Goal: Check status: Check status

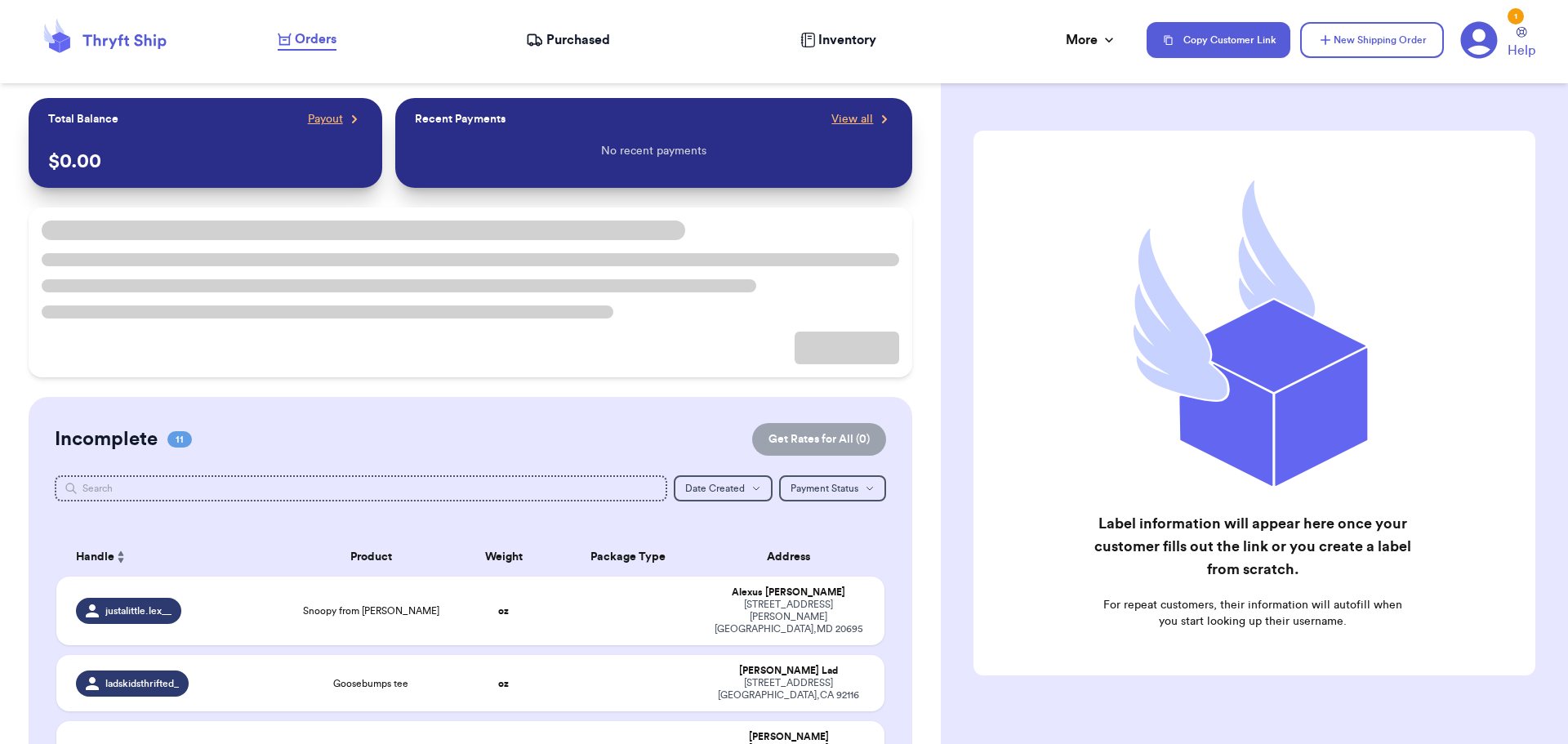
click at [574, 43] on span "Purchased" at bounding box center [578, 39] width 64 height 20
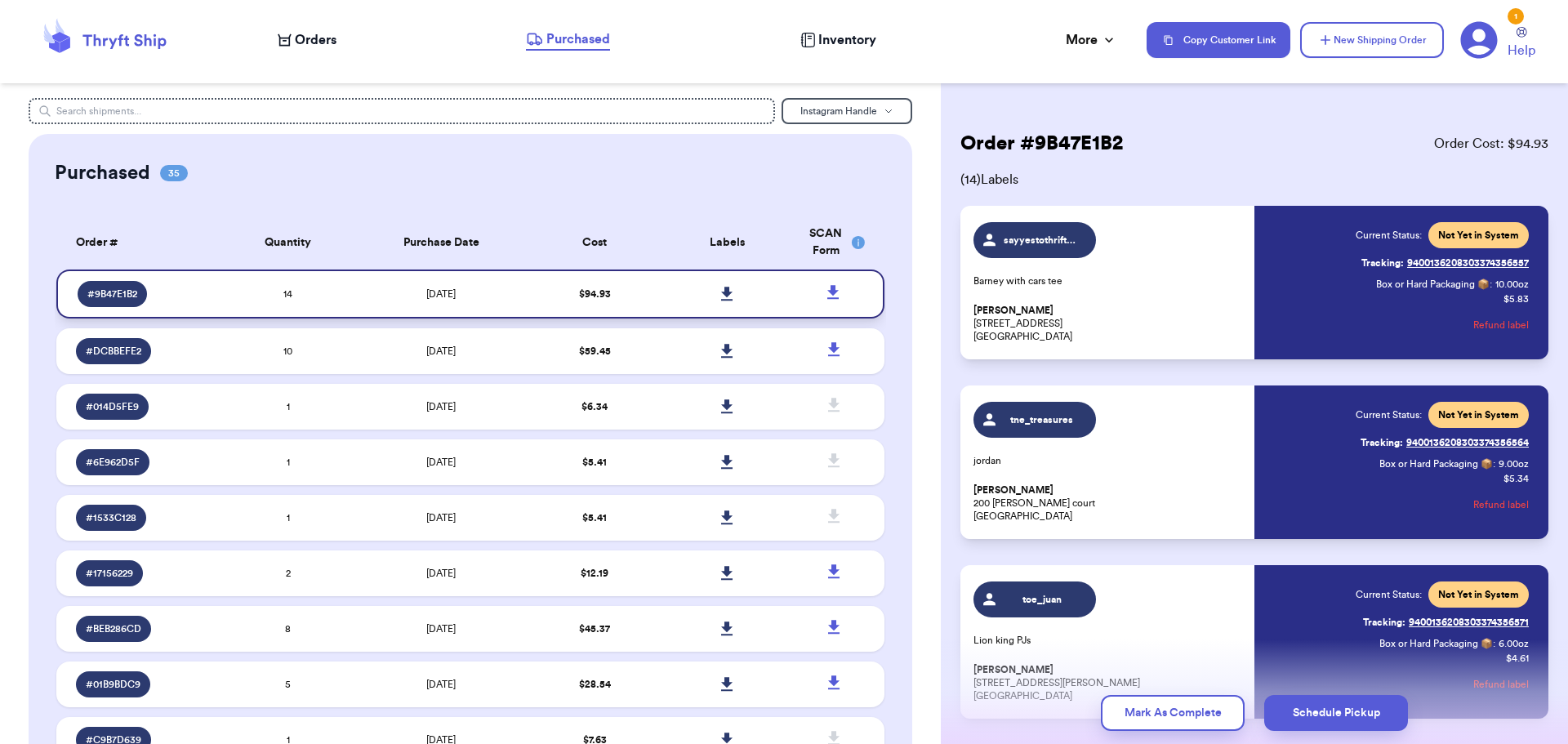
click at [721, 297] on icon at bounding box center [726, 294] width 12 height 15
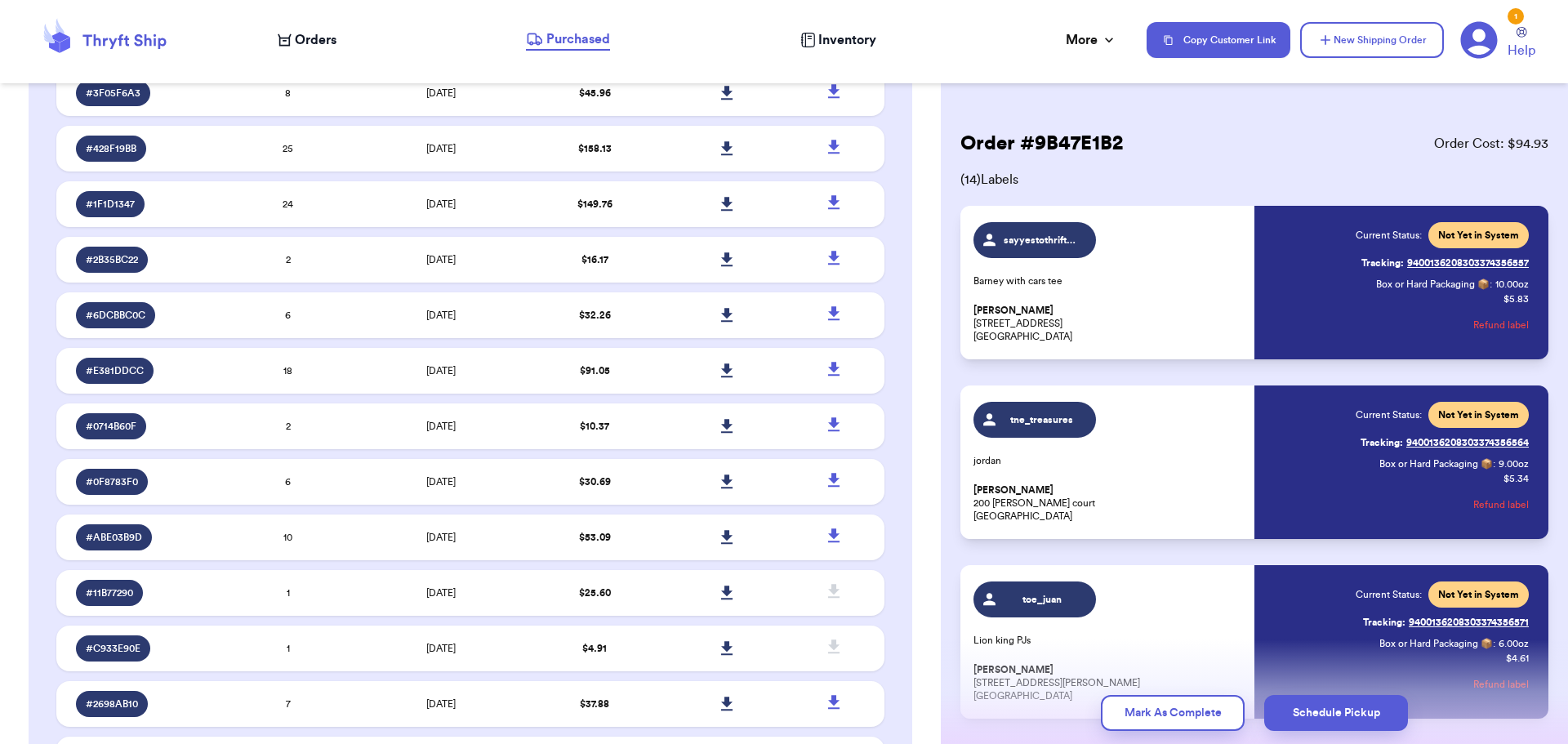
scroll to position [327, 0]
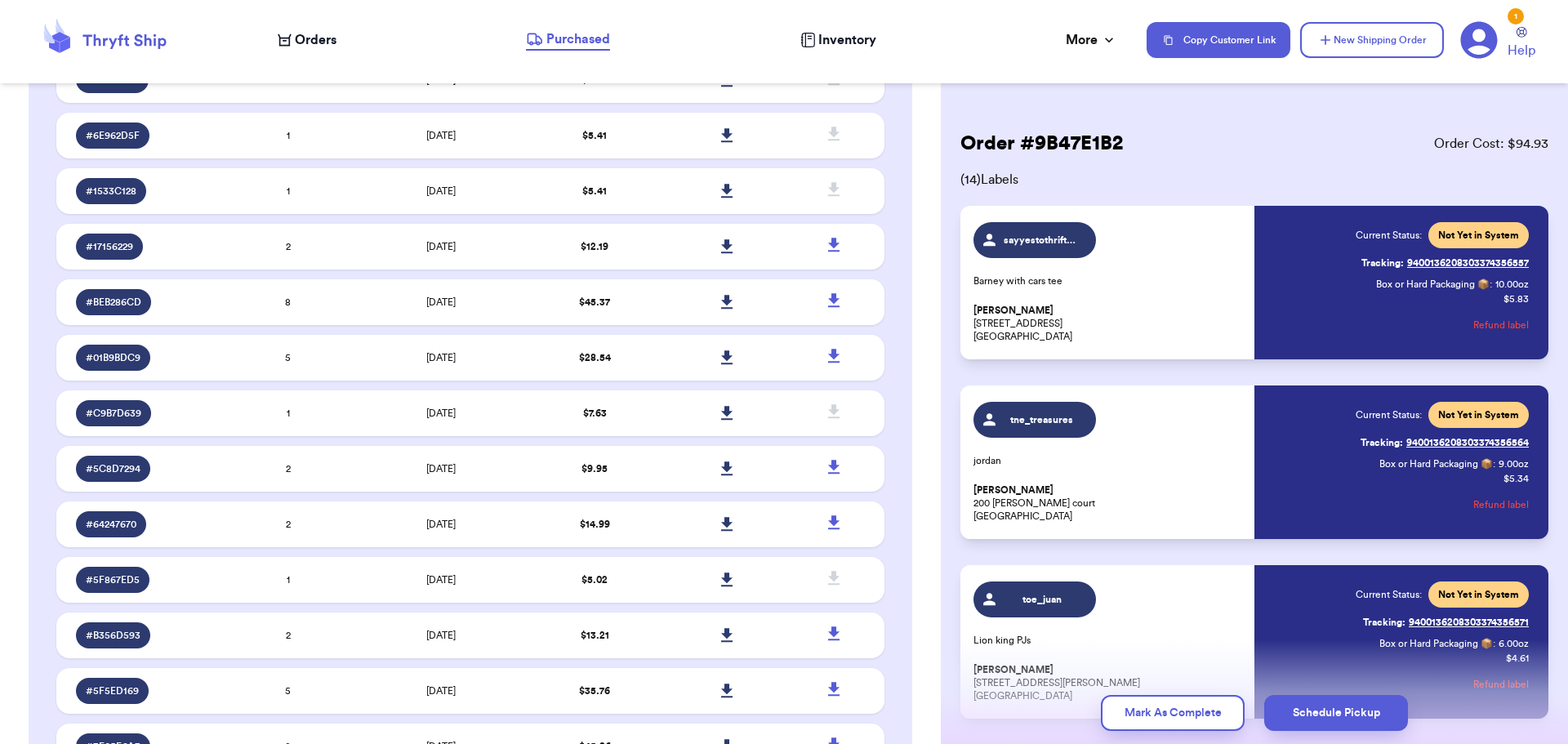
drag, startPoint x: 306, startPoint y: 40, endPoint x: 303, endPoint y: 32, distance: 8.5
click at [306, 40] on span "Orders" at bounding box center [316, 39] width 41 height 20
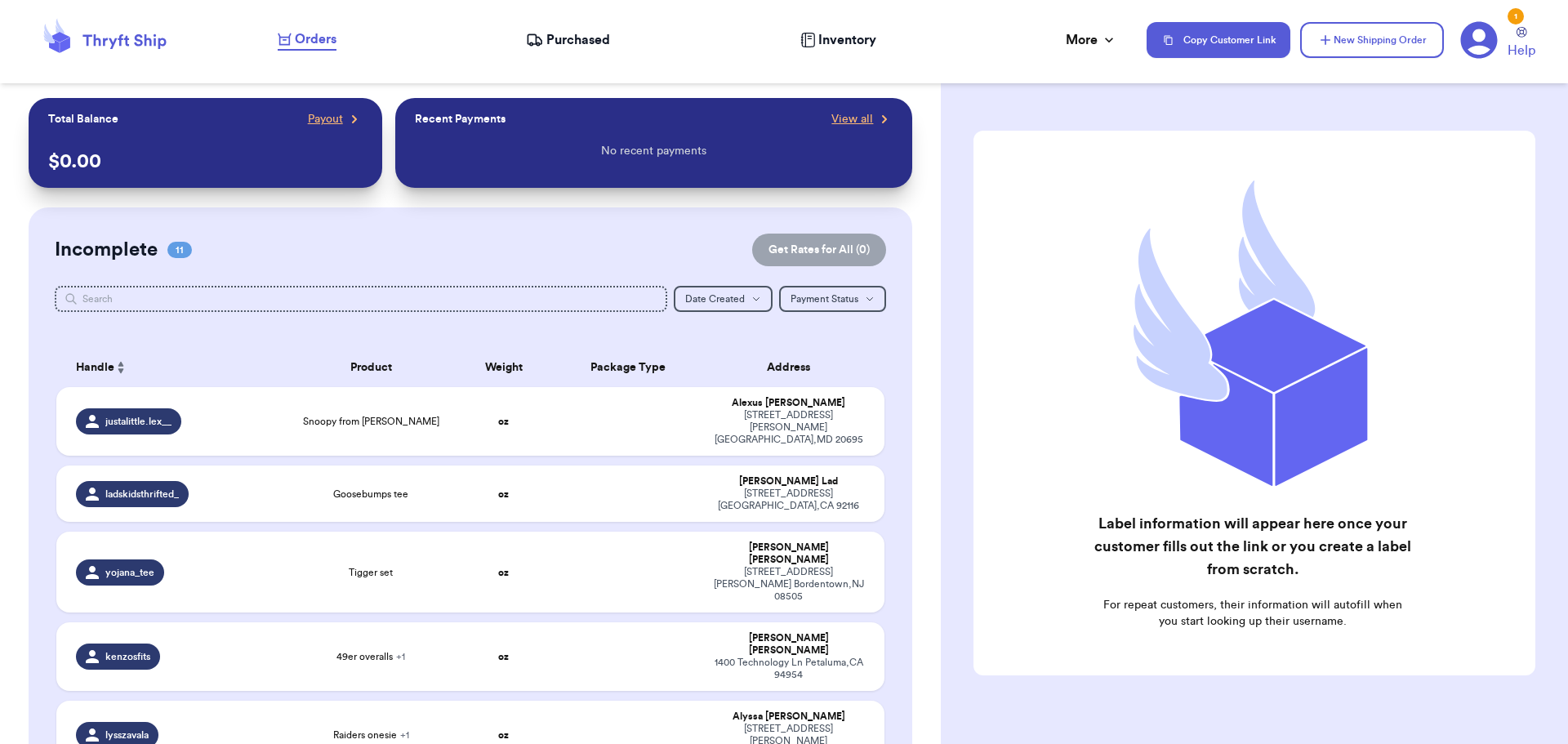
click at [587, 36] on span "Purchased" at bounding box center [578, 39] width 64 height 20
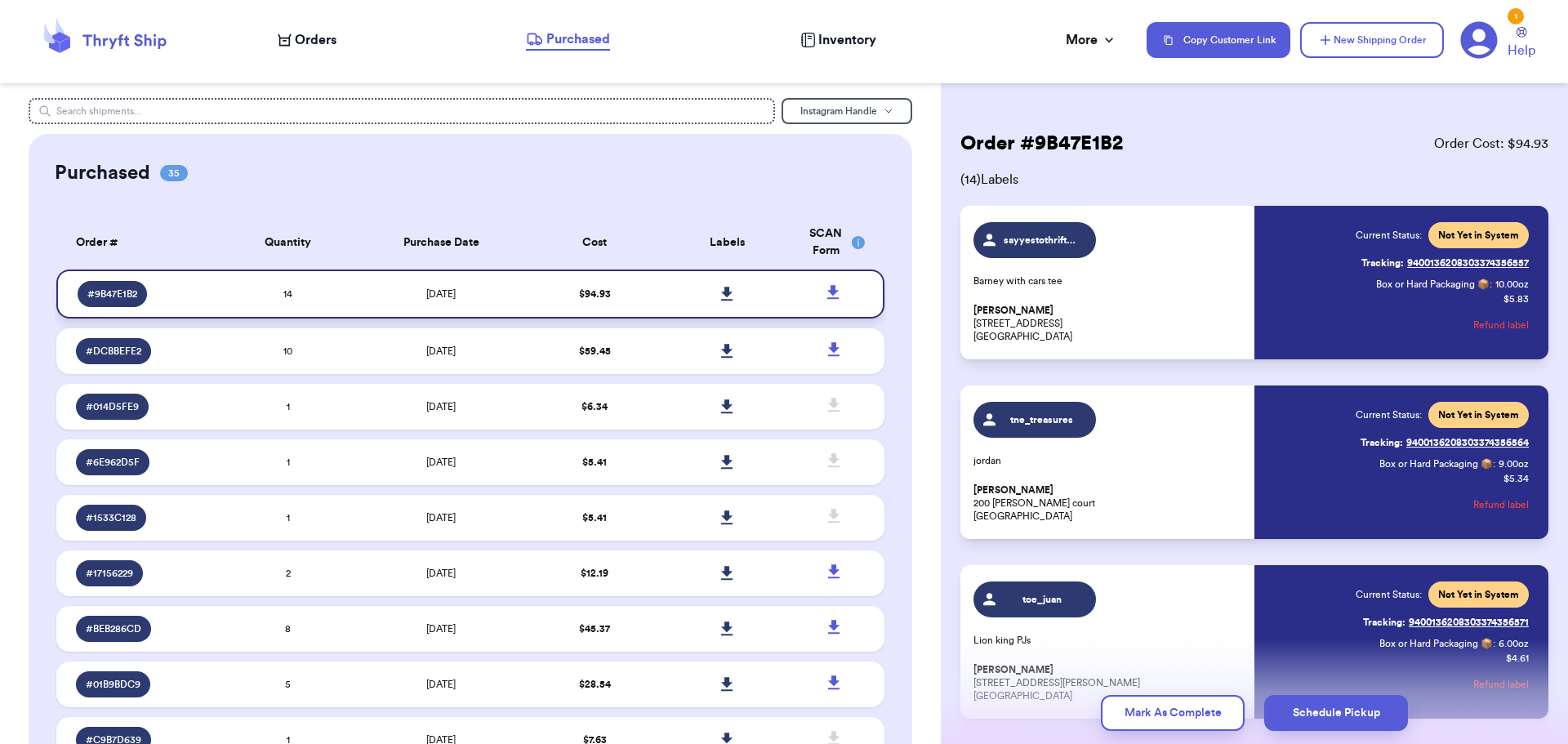
click at [505, 292] on td "[DATE]" at bounding box center [441, 294] width 174 height 49
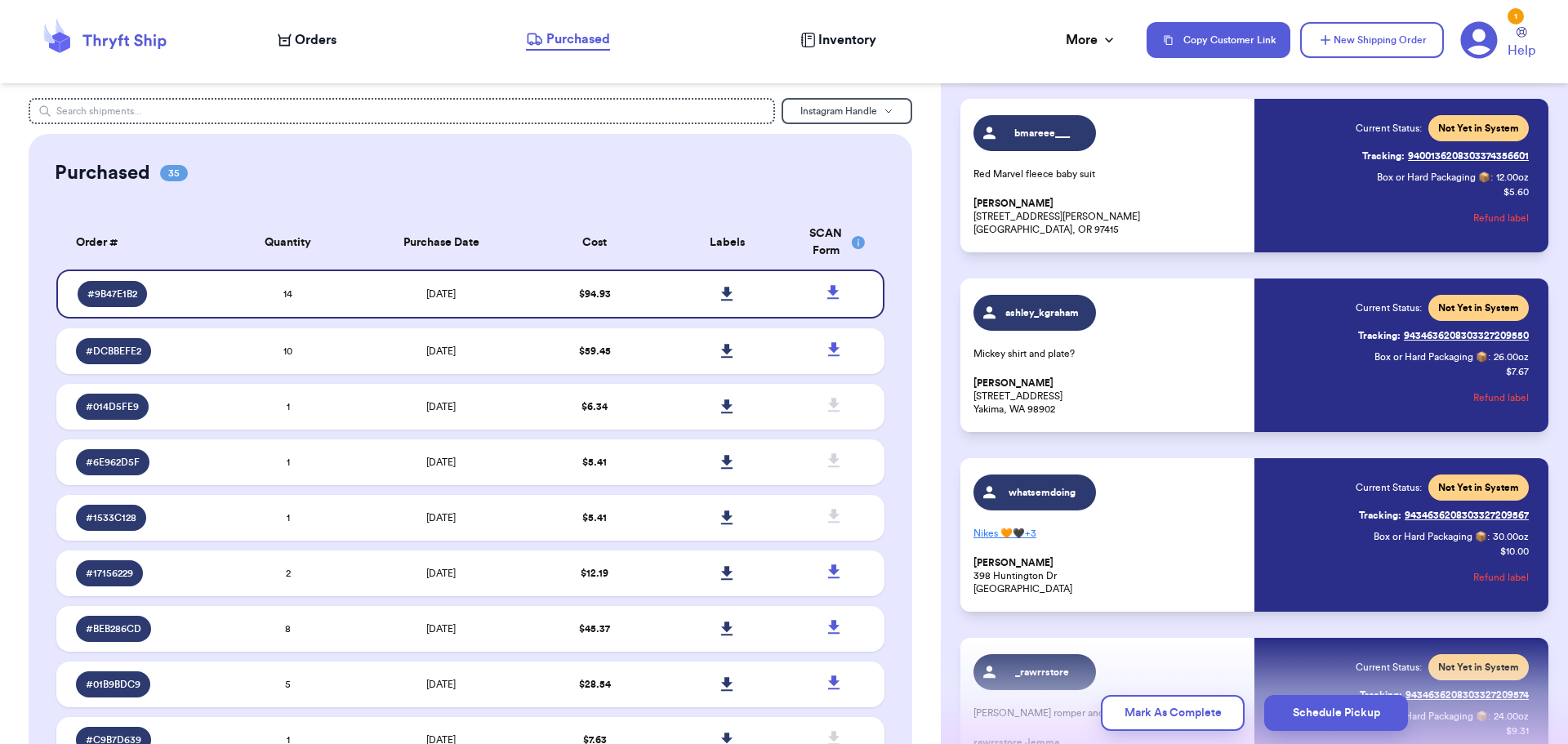
scroll to position [1225, 0]
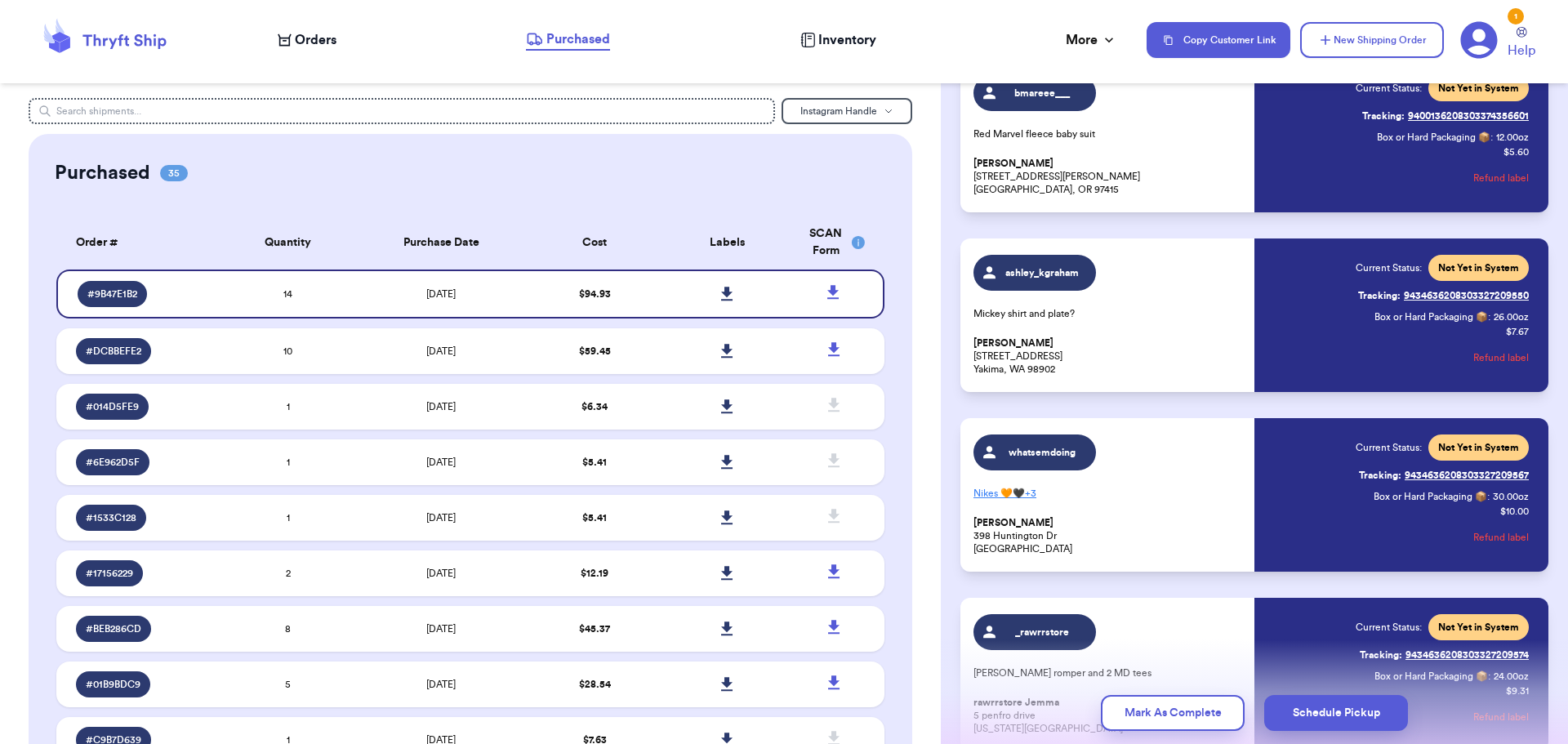
click at [1003, 495] on p "Nikes 🧡🖤 + 3" at bounding box center [1109, 493] width 272 height 26
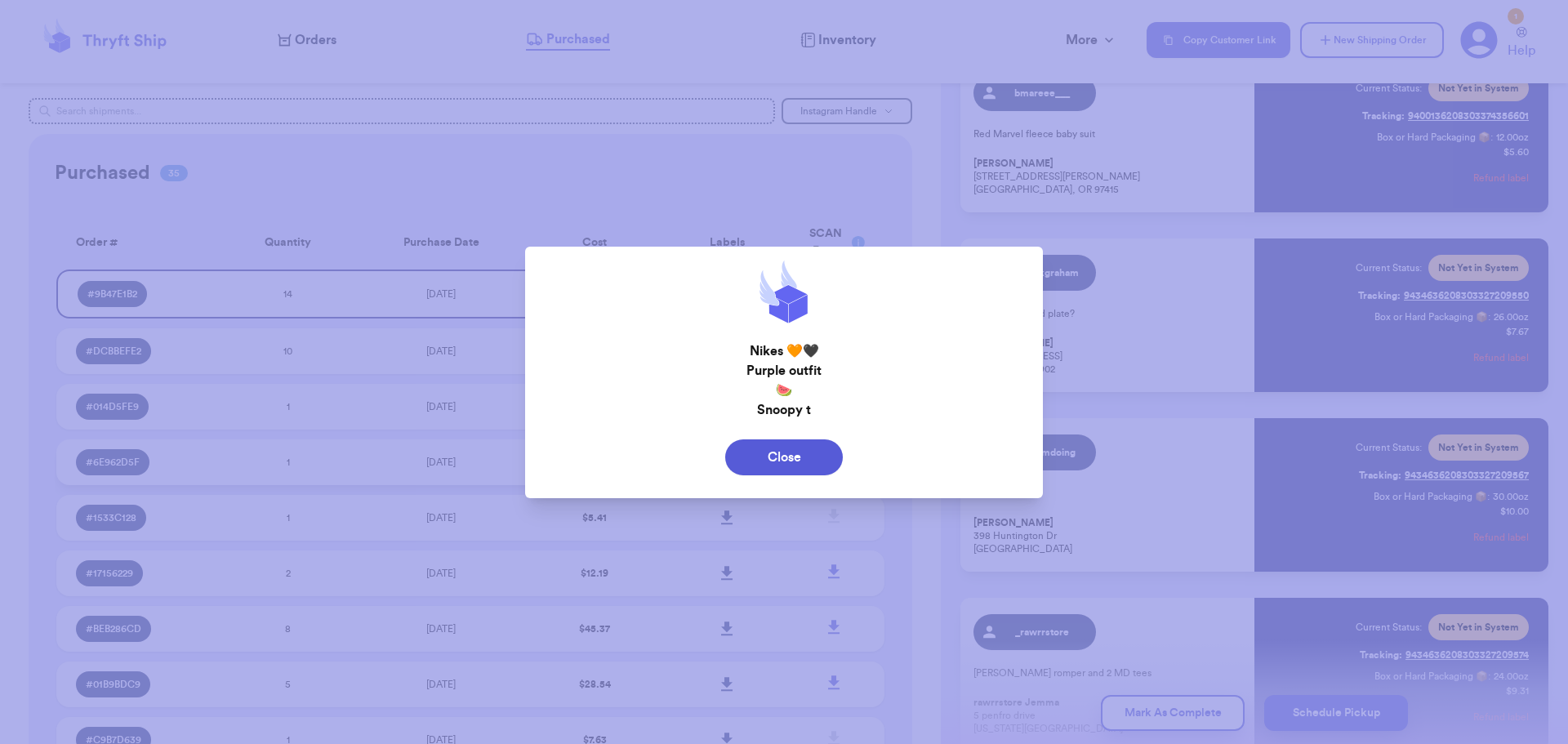
click at [799, 454] on button "Close" at bounding box center [784, 457] width 117 height 36
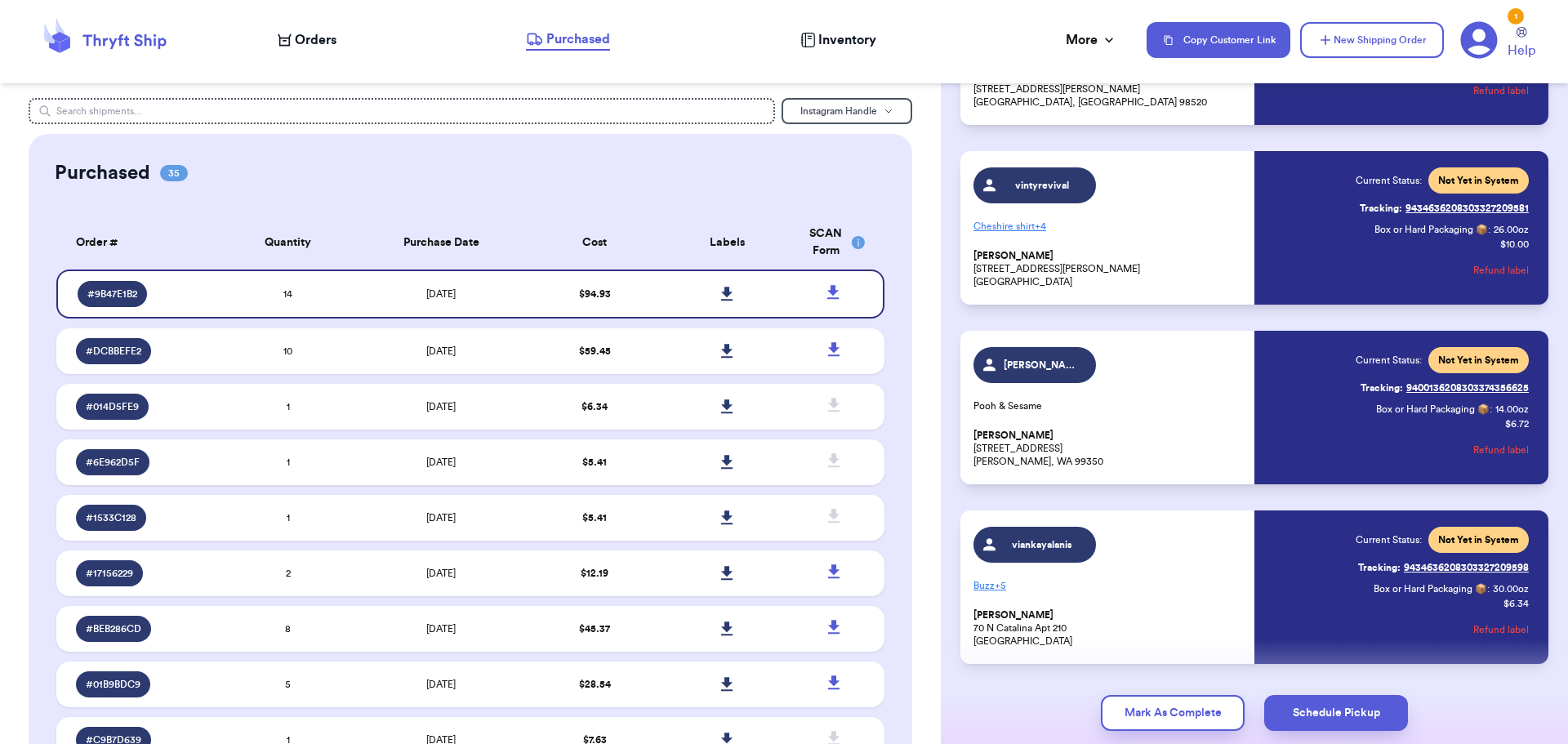
scroll to position [2041, 0]
